Goal: Information Seeking & Learning: Learn about a topic

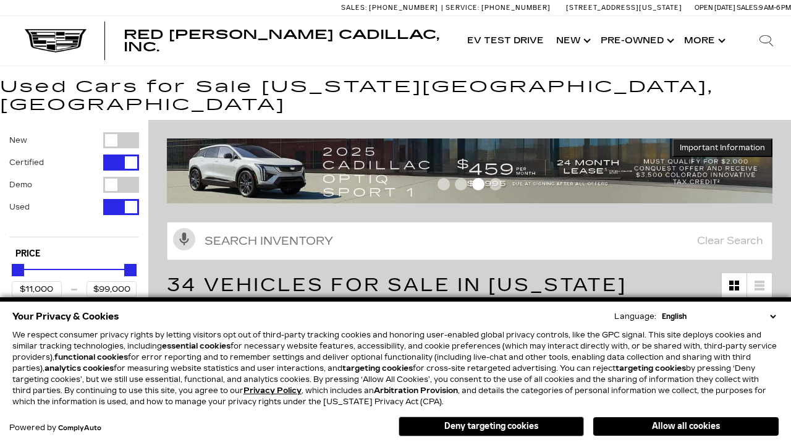
scroll to position [583, 0]
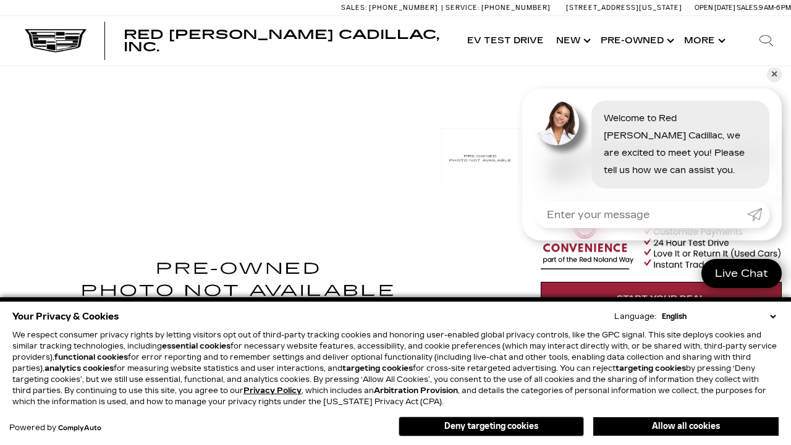
scroll to position [676, 0]
